Goal: Information Seeking & Learning: Learn about a topic

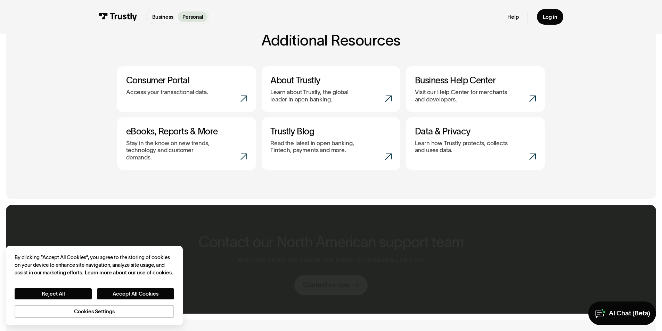
scroll to position [313, 0]
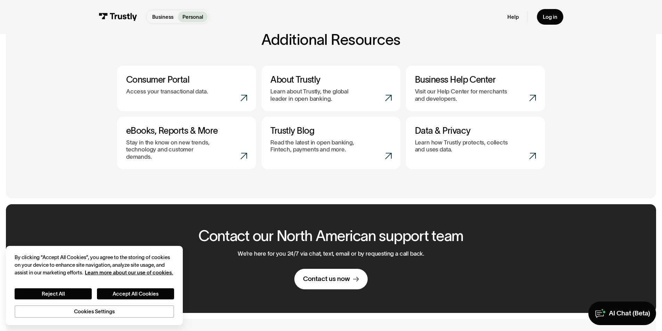
drag, startPoint x: 578, startPoint y: 74, endPoint x: 650, endPoint y: 94, distance: 75.8
click at [650, 94] on div "Additional resources ( 4 / 4 ) Learn more about Trustly by checking out our blo…" at bounding box center [331, 100] width 650 height 196
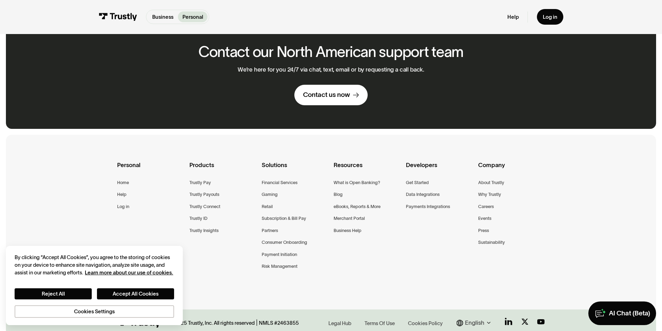
scroll to position [527, 0]
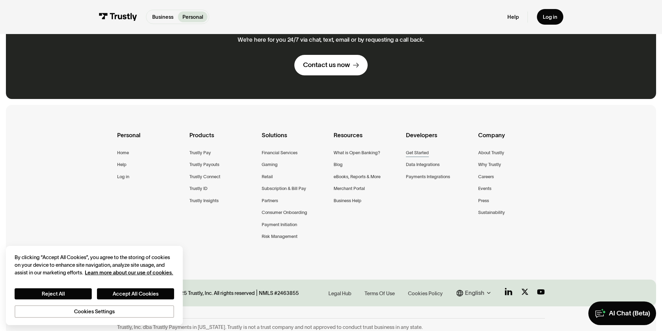
click at [420, 149] on div "Get Started" at bounding box center [417, 153] width 23 height 8
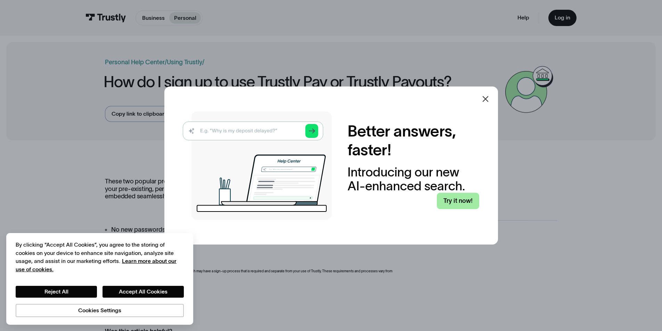
click at [459, 206] on link "Try it now!" at bounding box center [458, 201] width 42 height 16
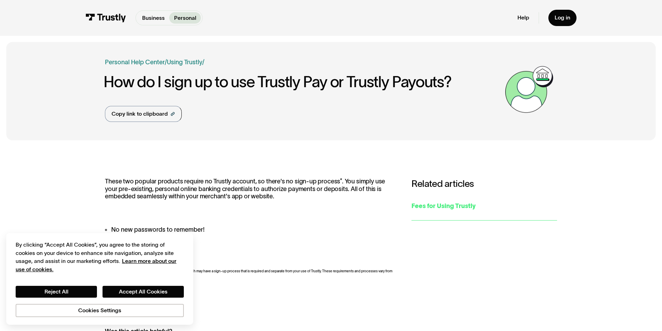
click at [432, 207] on div "Fees for Using Trustly" at bounding box center [484, 205] width 146 height 9
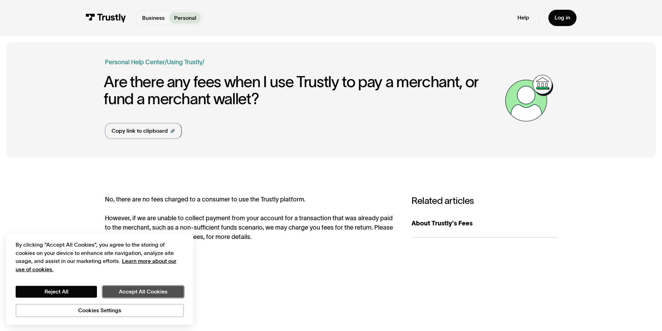
click at [152, 292] on button "Accept All Cookies" at bounding box center [142, 292] width 81 height 12
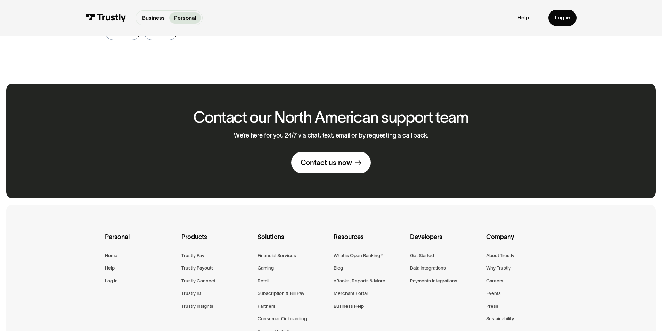
scroll to position [313, 0]
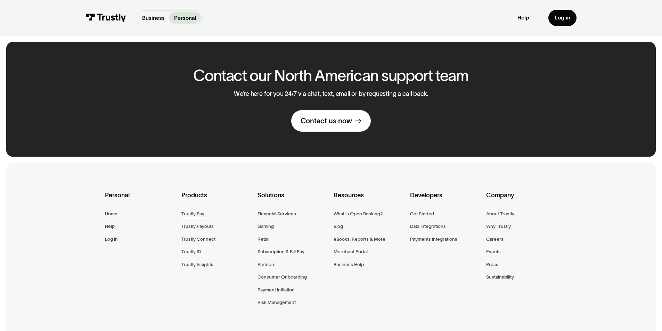
click at [196, 214] on div "Trustly Pay" at bounding box center [192, 214] width 23 height 8
